Goal: Task Accomplishment & Management: Complete application form

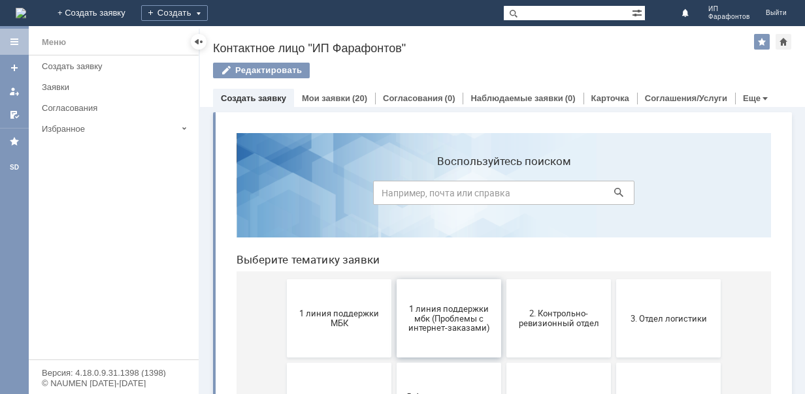
scroll to position [65, 0]
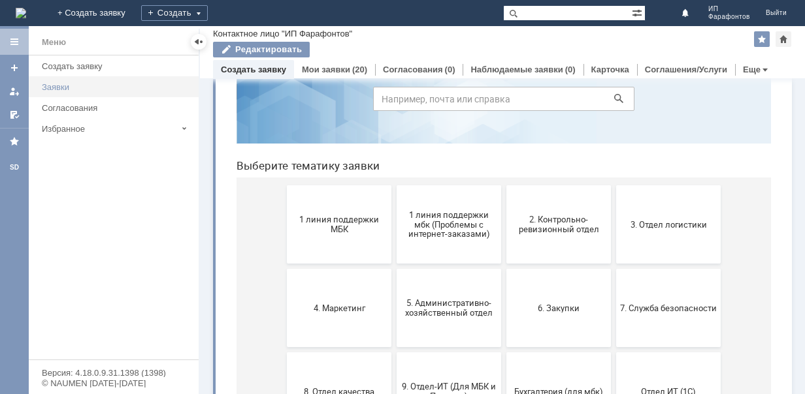
click at [64, 84] on div "Заявки" at bounding box center [116, 87] width 149 height 10
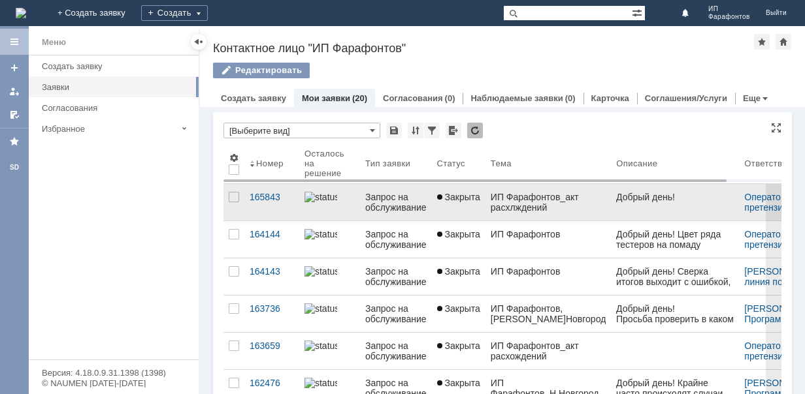
click at [537, 199] on div "ИП Фарафонтов_акт расхлждений" at bounding box center [548, 202] width 116 height 21
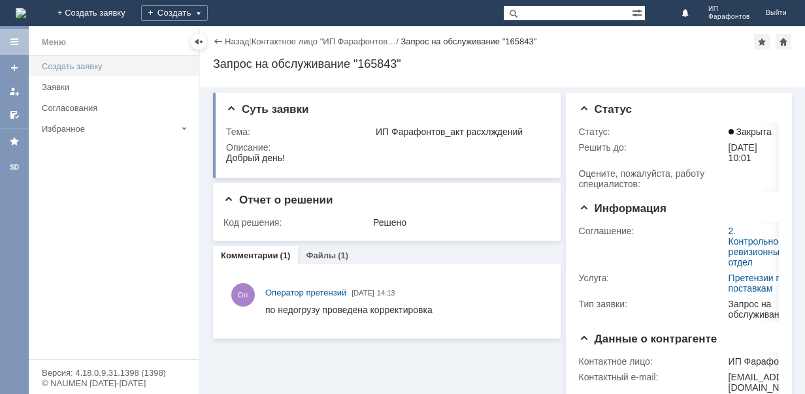
click at [54, 64] on div "Создать заявку" at bounding box center [116, 66] width 149 height 10
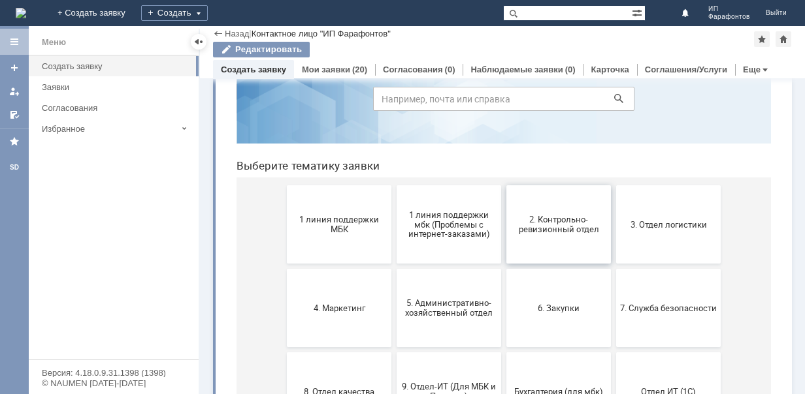
scroll to position [131, 0]
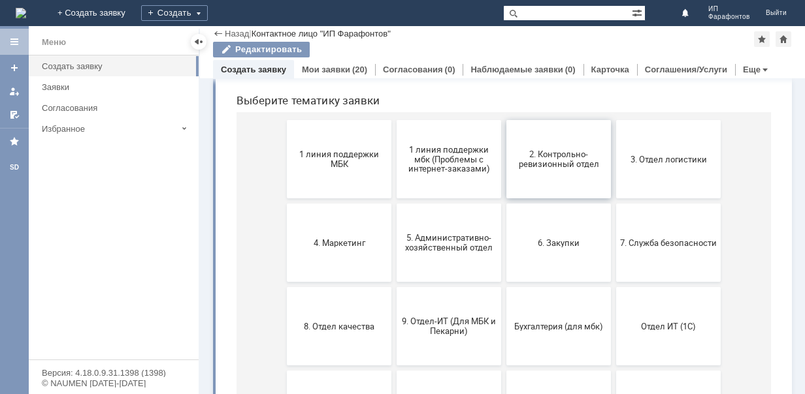
click at [550, 159] on span "2. Контрольно-ревизионный отдел" at bounding box center [558, 160] width 97 height 20
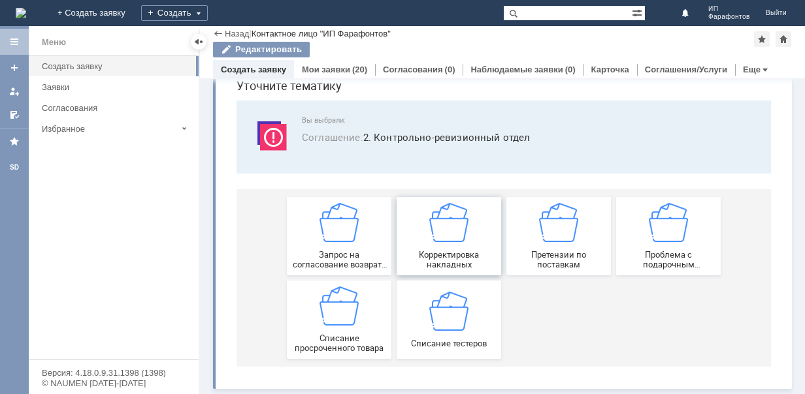
scroll to position [56, 0]
click at [565, 229] on img at bounding box center [558, 222] width 39 height 39
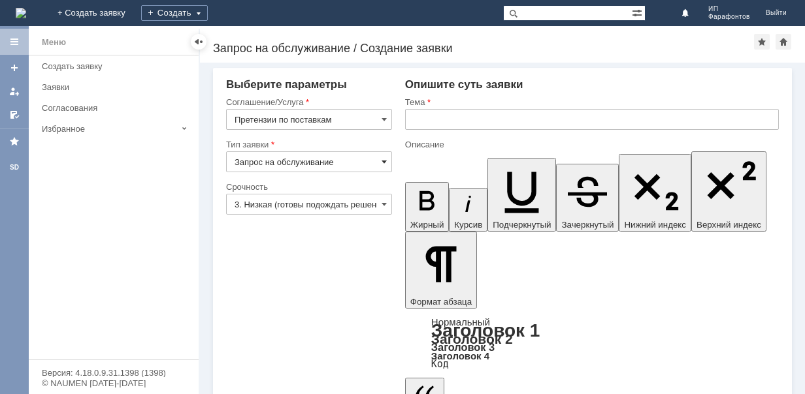
click at [383, 163] on span at bounding box center [383, 162] width 5 height 10
click at [378, 116] on input "Претензии по поставкам" at bounding box center [309, 119] width 166 height 21
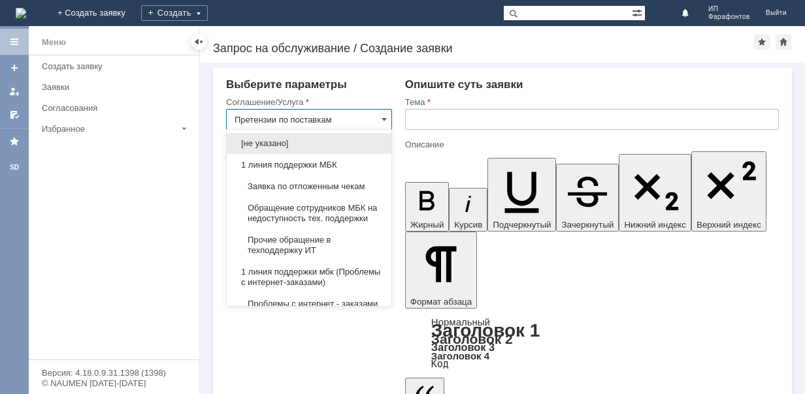
scroll to position [300, 0]
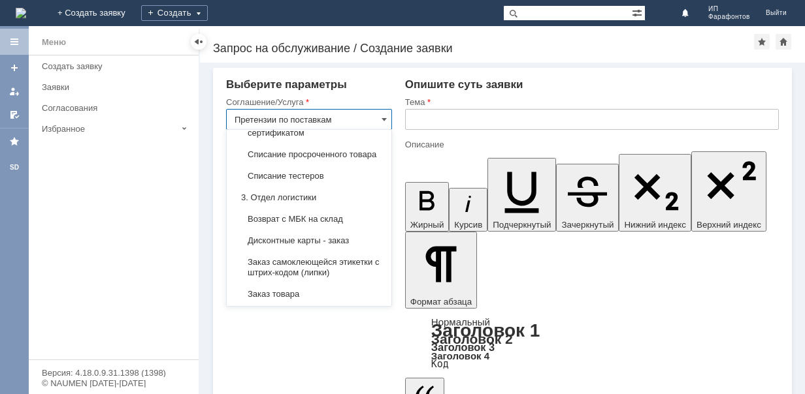
type input "Запрос на обслуживание"
click at [353, 106] on span "Претензии по поставкам" at bounding box center [308, 101] width 149 height 10
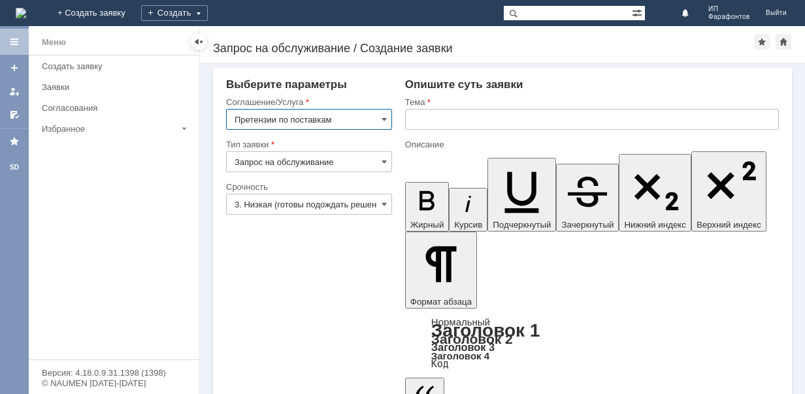
type input "Претензии по поставкам"
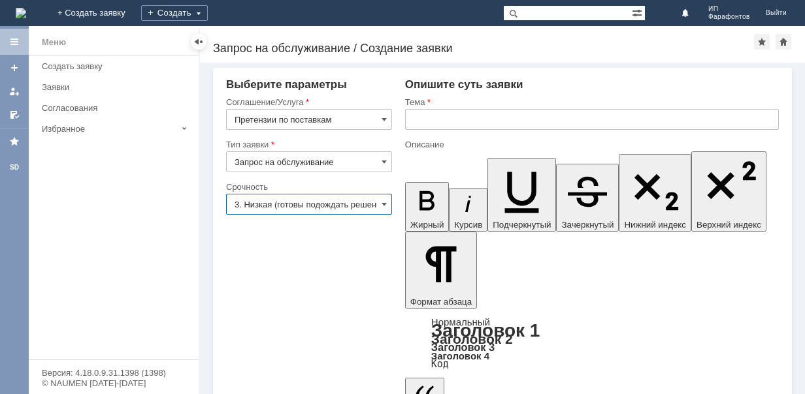
click at [357, 200] on input "3. Низкая (готовы подождать решение)" at bounding box center [309, 204] width 166 height 21
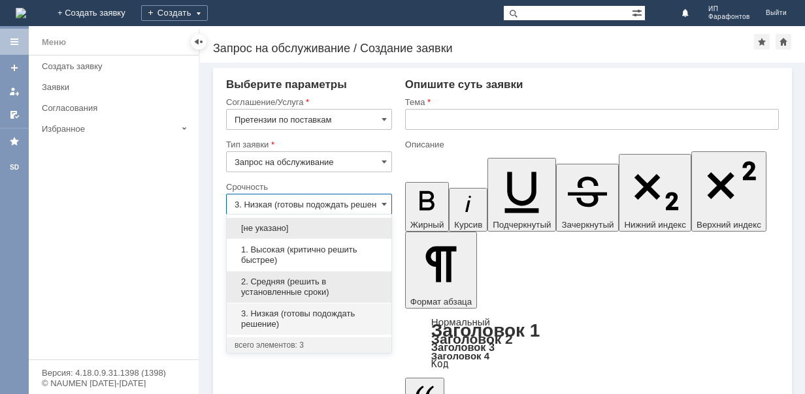
click at [334, 286] on span "2. Средняя (решить в установленные сроки)" at bounding box center [308, 287] width 149 height 21
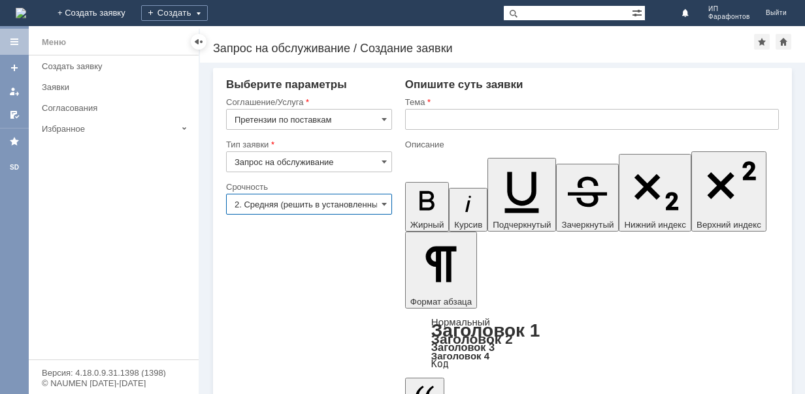
type input "2. Средняя (решить в установленные сроки)"
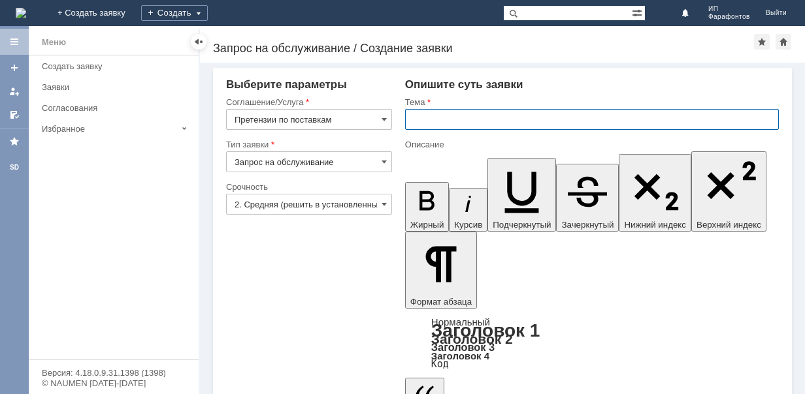
click at [457, 120] on input "text" at bounding box center [592, 119] width 374 height 21
type input "ИП Фарафонтов [PERSON_NAME]Новгород - 2 акт расхождений и акт претензия"
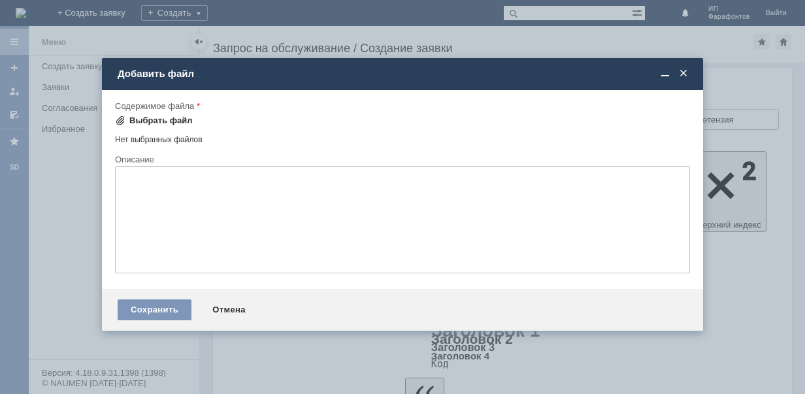
click at [147, 118] on div "Выбрать файл" at bounding box center [160, 121] width 63 height 10
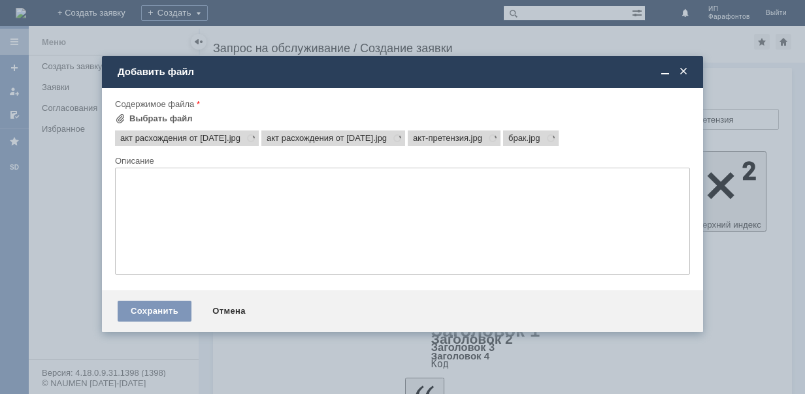
scroll to position [0, 0]
click at [172, 315] on div "Сохранить" at bounding box center [155, 311] width 74 height 21
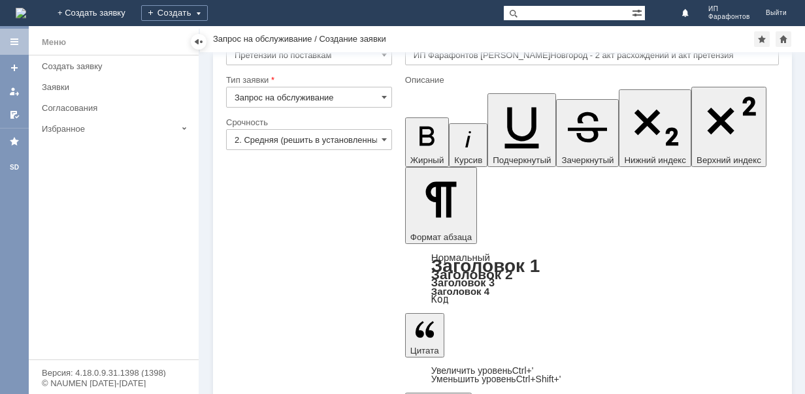
scroll to position [54, 0]
